Goal: Navigation & Orientation: Find specific page/section

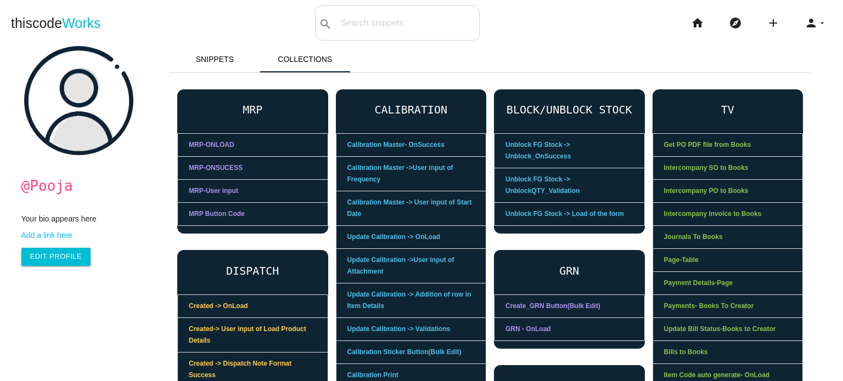
scroll to position [72, 0]
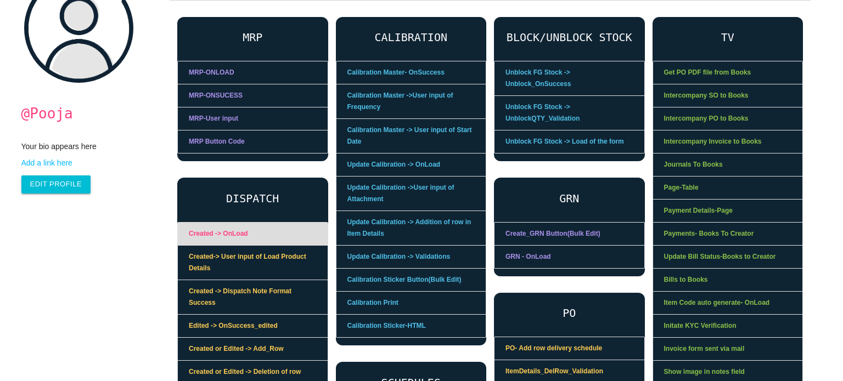
click at [239, 235] on link "Created -> OnLoad" at bounding box center [253, 234] width 150 height 23
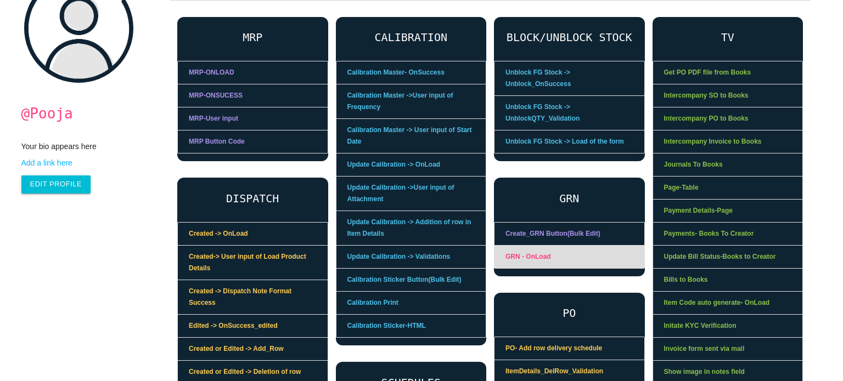
click at [543, 246] on link "GRN - OnLoad" at bounding box center [569, 257] width 150 height 22
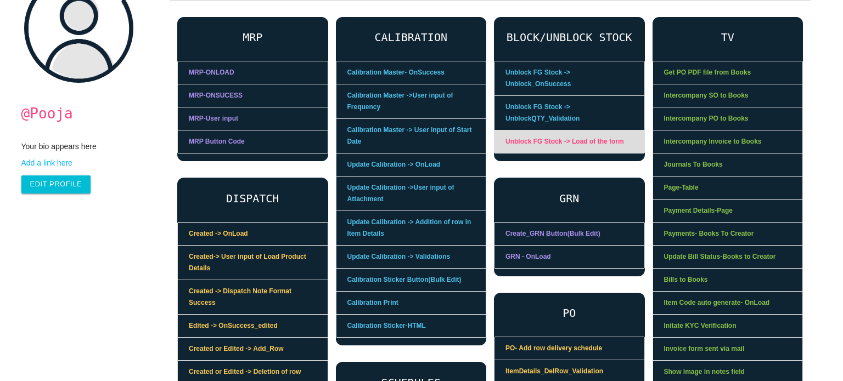
click at [556, 131] on link "Unblock FG Stock -> Load of the form" at bounding box center [569, 142] width 150 height 22
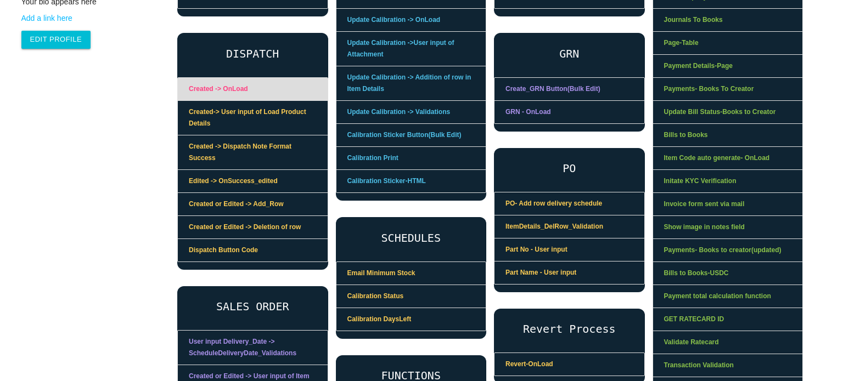
scroll to position [237, 0]
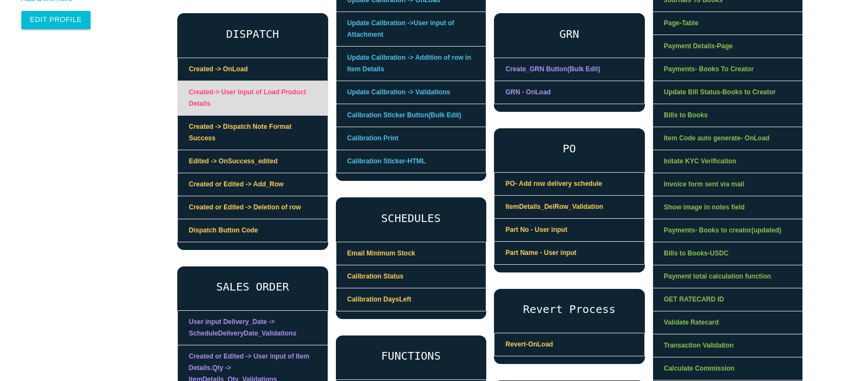
click at [241, 92] on link "Created-> User input of Load Product Details" at bounding box center [253, 98] width 150 height 35
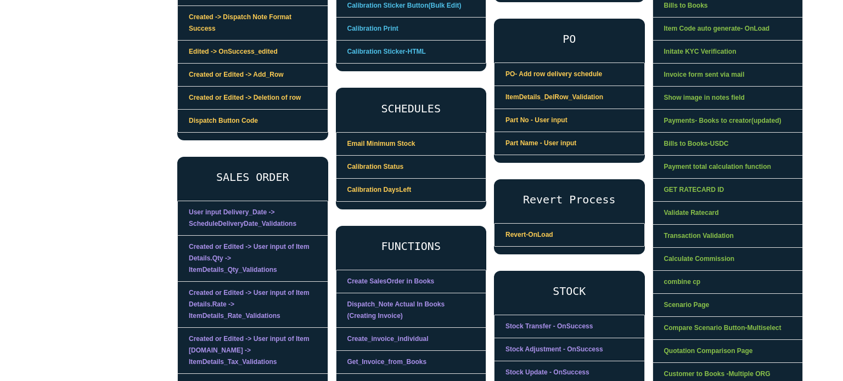
scroll to position [402, 0]
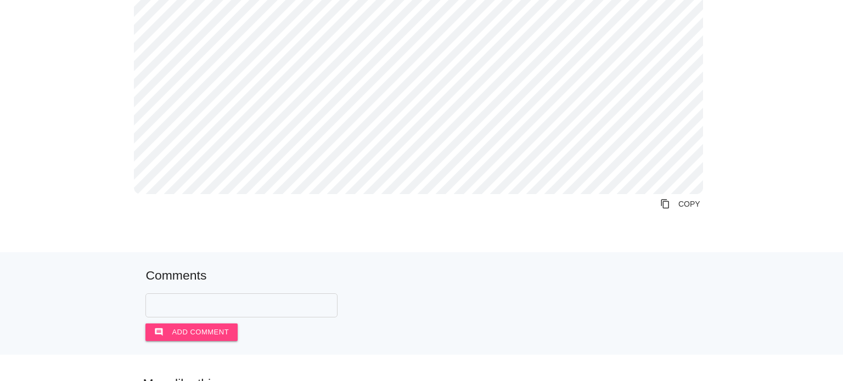
scroll to position [1317, 0]
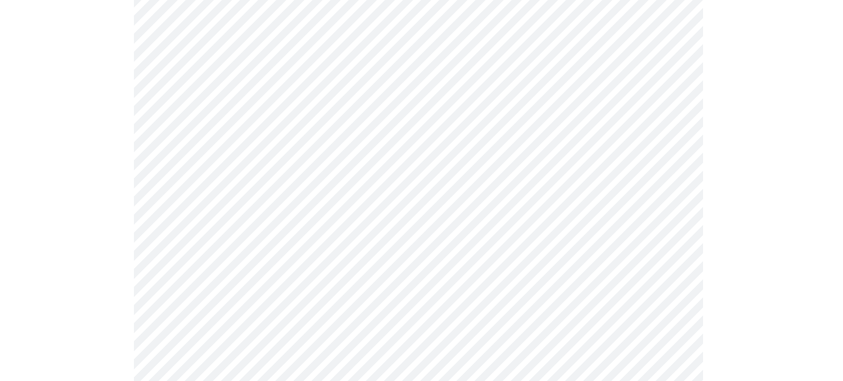
scroll to position [1372, 0]
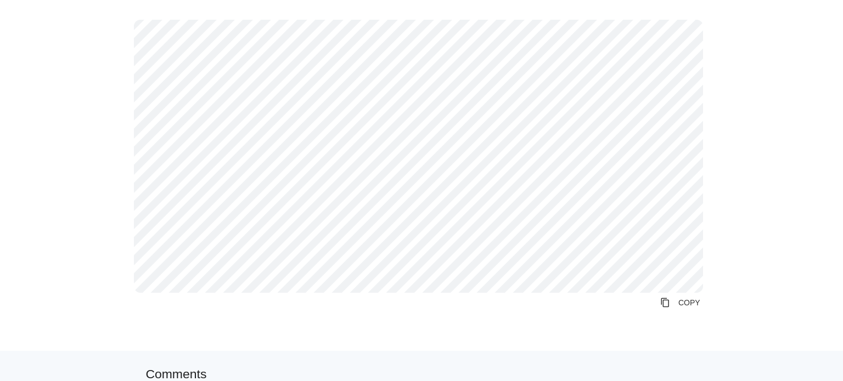
scroll to position [165, 0]
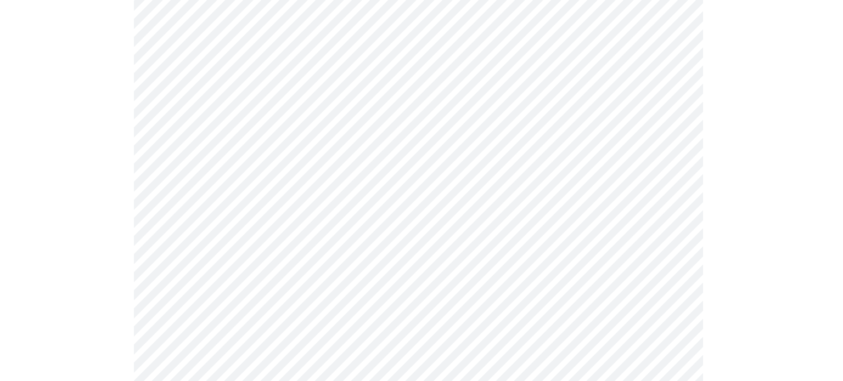
scroll to position [439, 0]
